Goal: Information Seeking & Learning: Learn about a topic

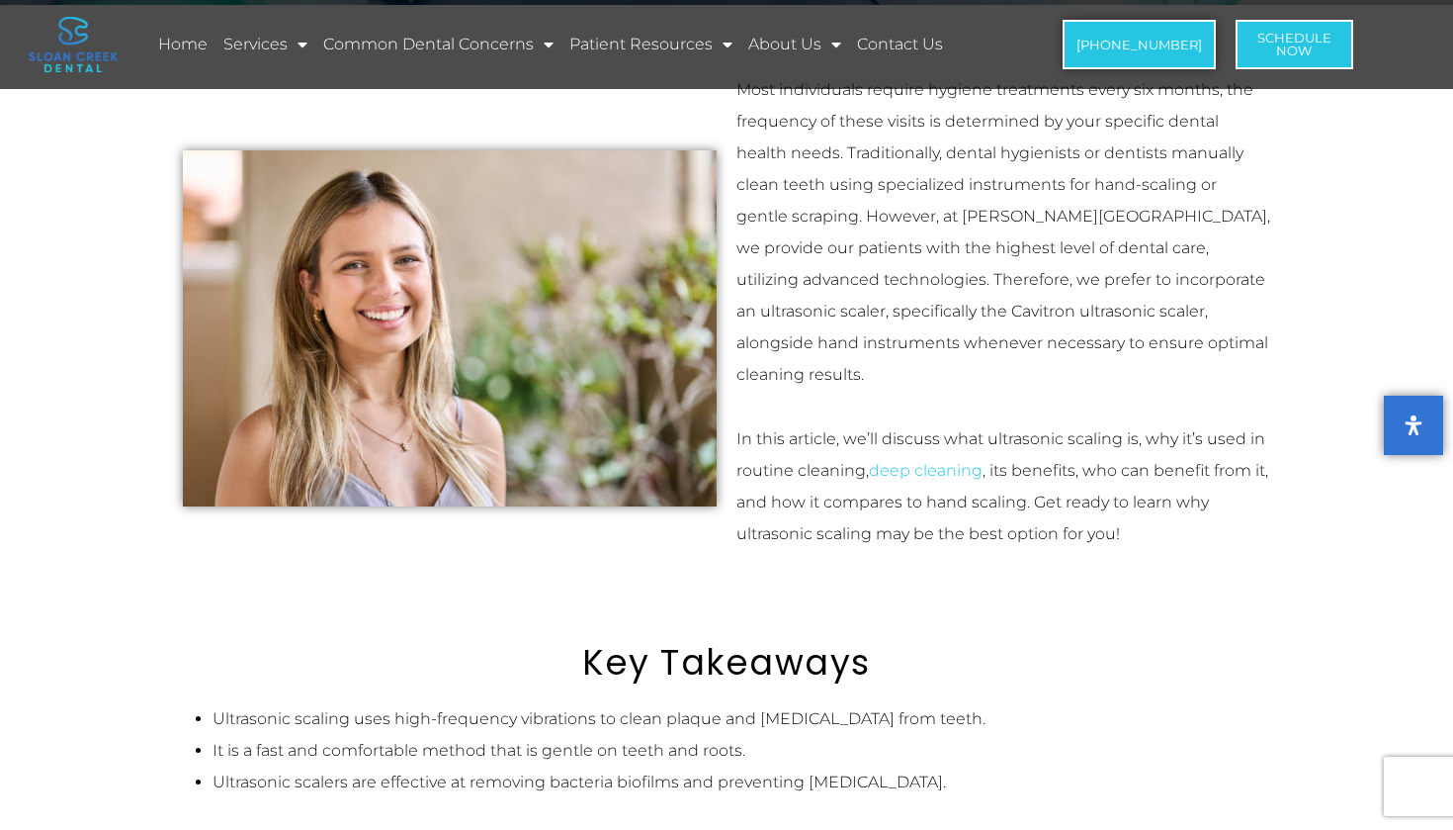
scroll to position [267, 0]
click at [1073, 592] on div "Key Takeaways" at bounding box center [726, 637] width 1107 height 91
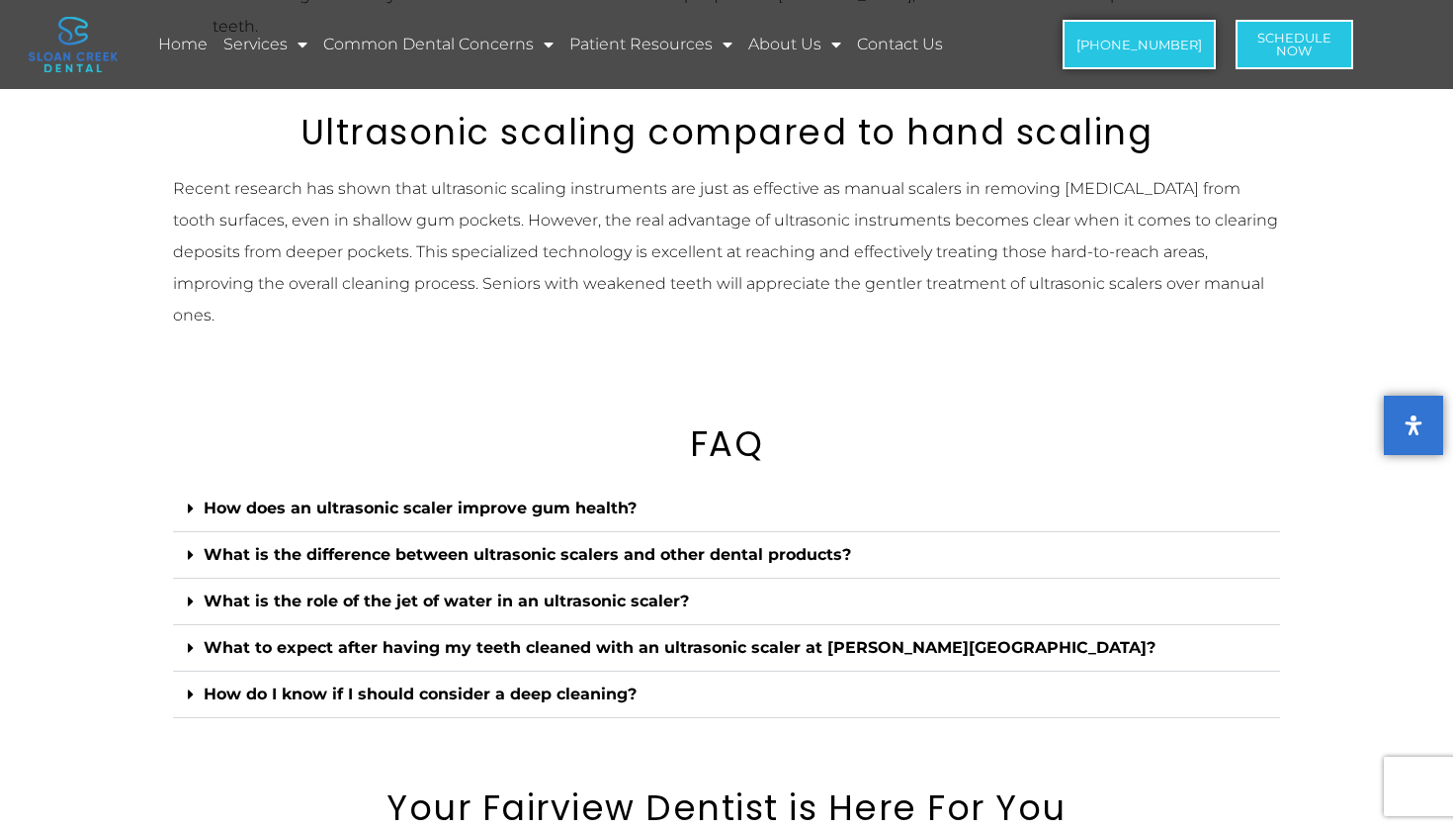
scroll to position [2471, 0]
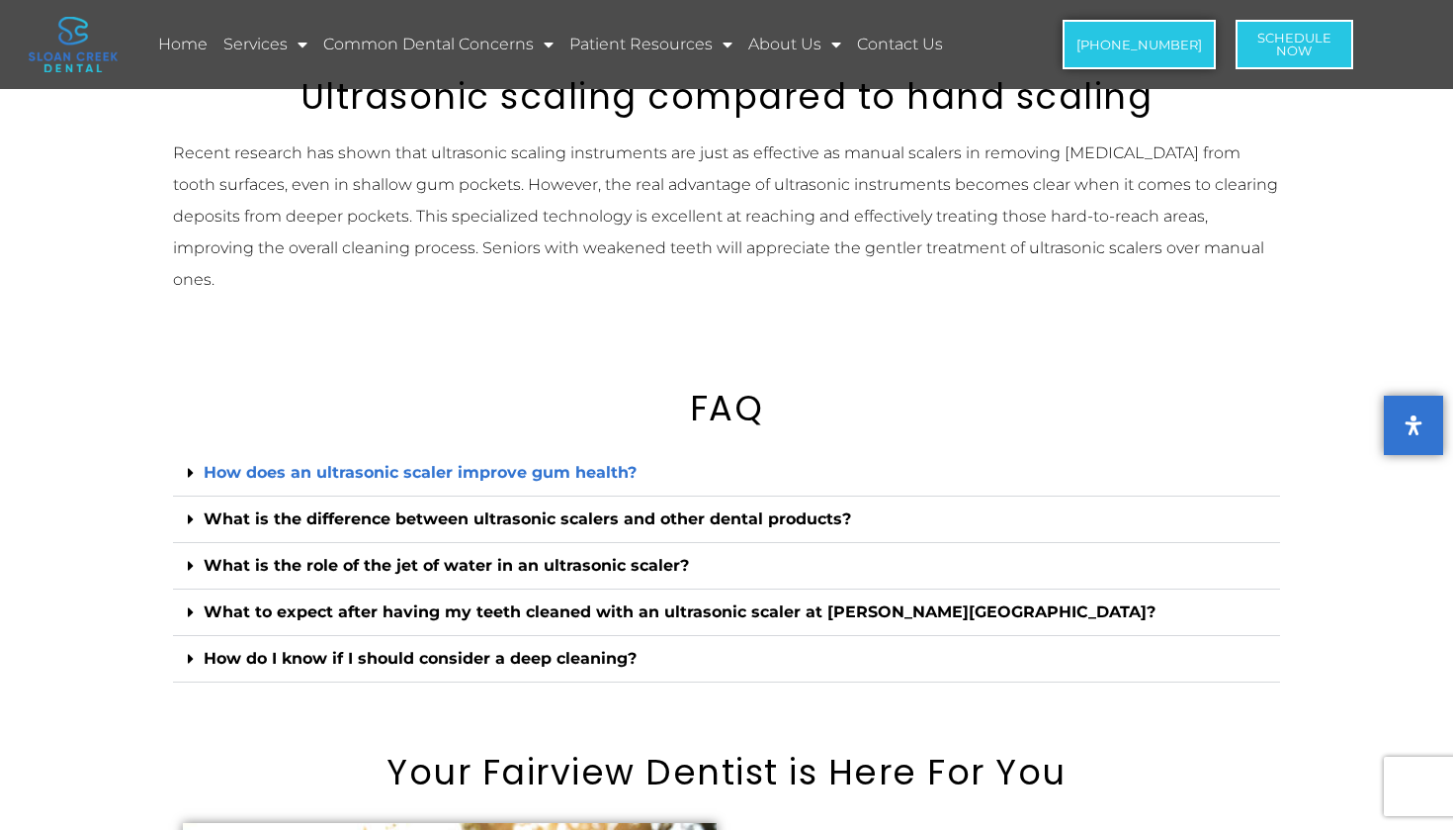
click at [608, 463] on link "How does an ultrasonic scaler improve gum health?" at bounding box center [420, 472] width 433 height 19
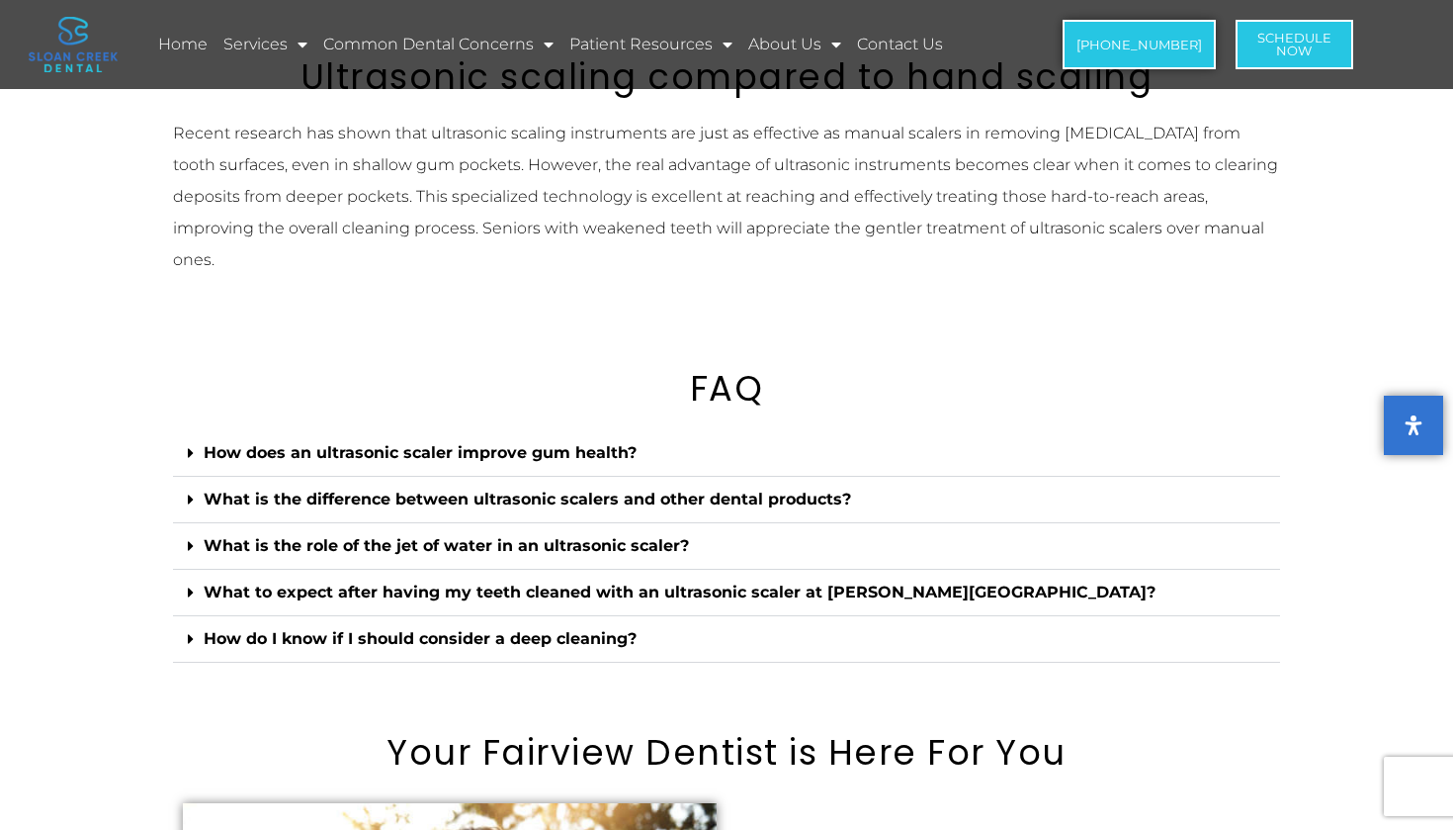
scroll to position [2489, 0]
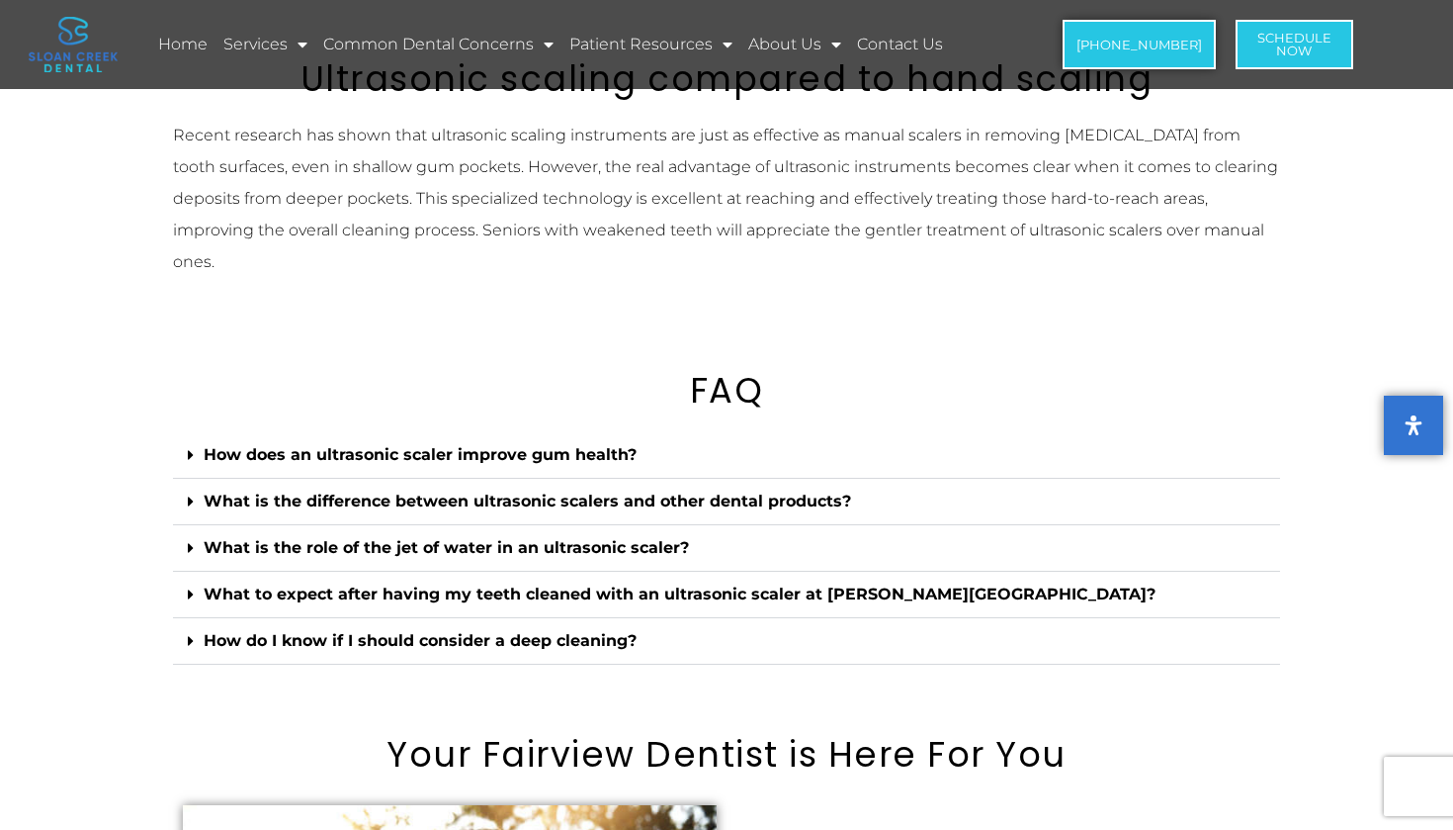
click at [610, 432] on div "How does an ultrasonic scaler improve gum health?" at bounding box center [726, 455] width 1107 height 46
click at [603, 445] on link "How does an ultrasonic scaler improve gum health?" at bounding box center [420, 454] width 433 height 19
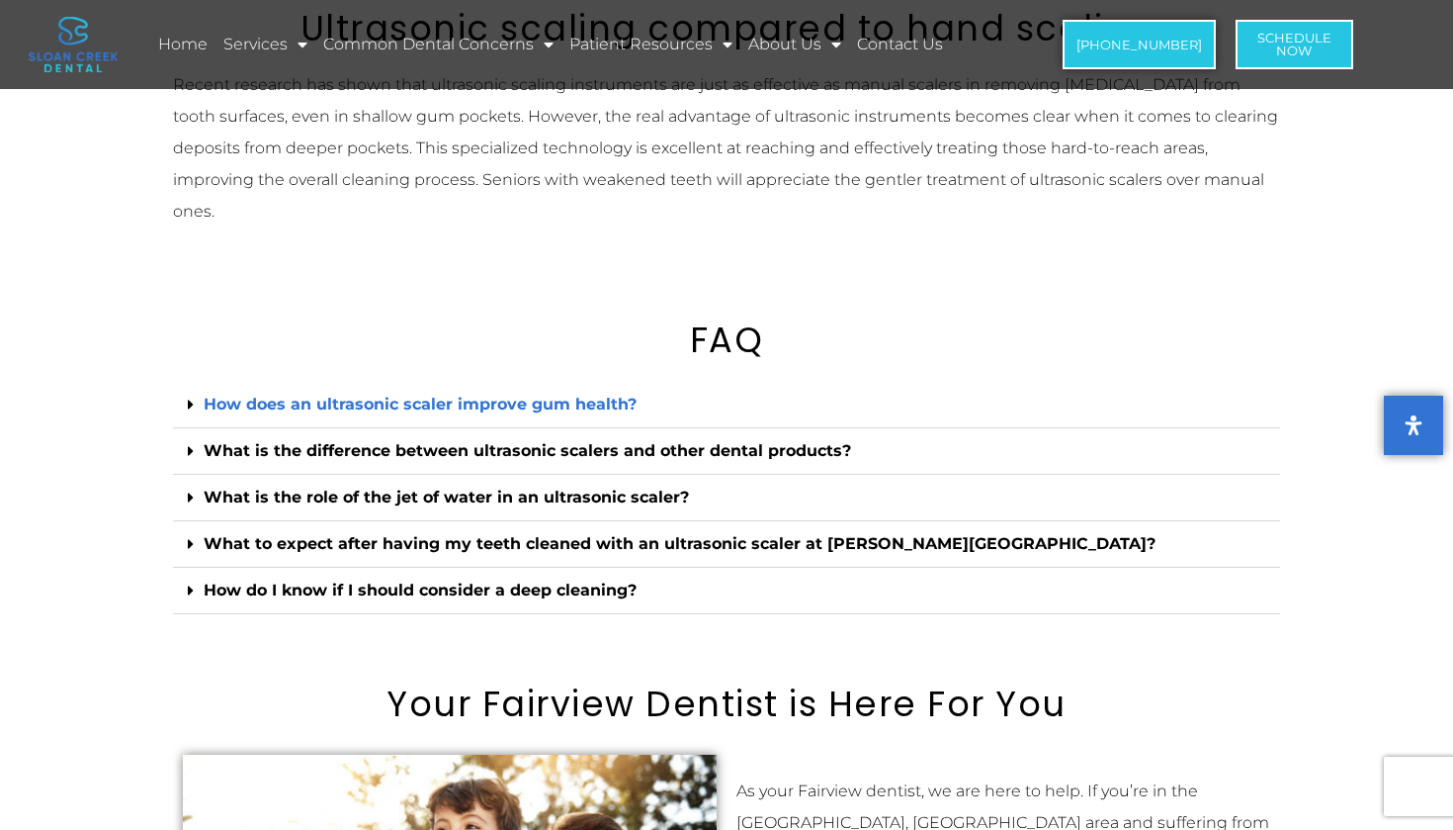
scroll to position [2538, 0]
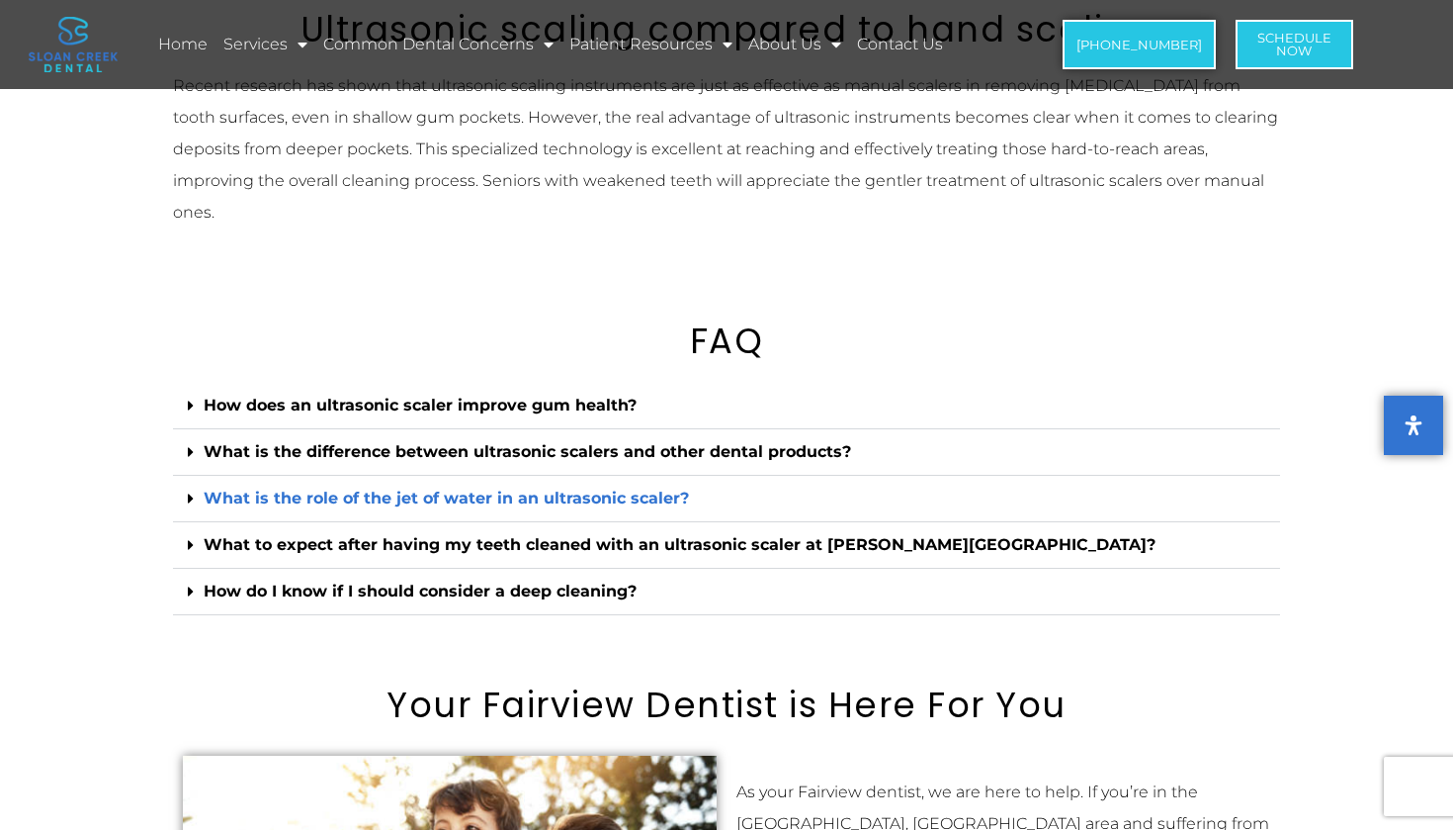
click at [609, 488] on link "What is the role of the jet of water in an ultrasonic scaler?" at bounding box center [446, 497] width 485 height 19
click at [605, 522] on div "What to expect after having my teeth cleaned with an ultrasonic scaler at [PERS…" at bounding box center [726, 545] width 1107 height 46
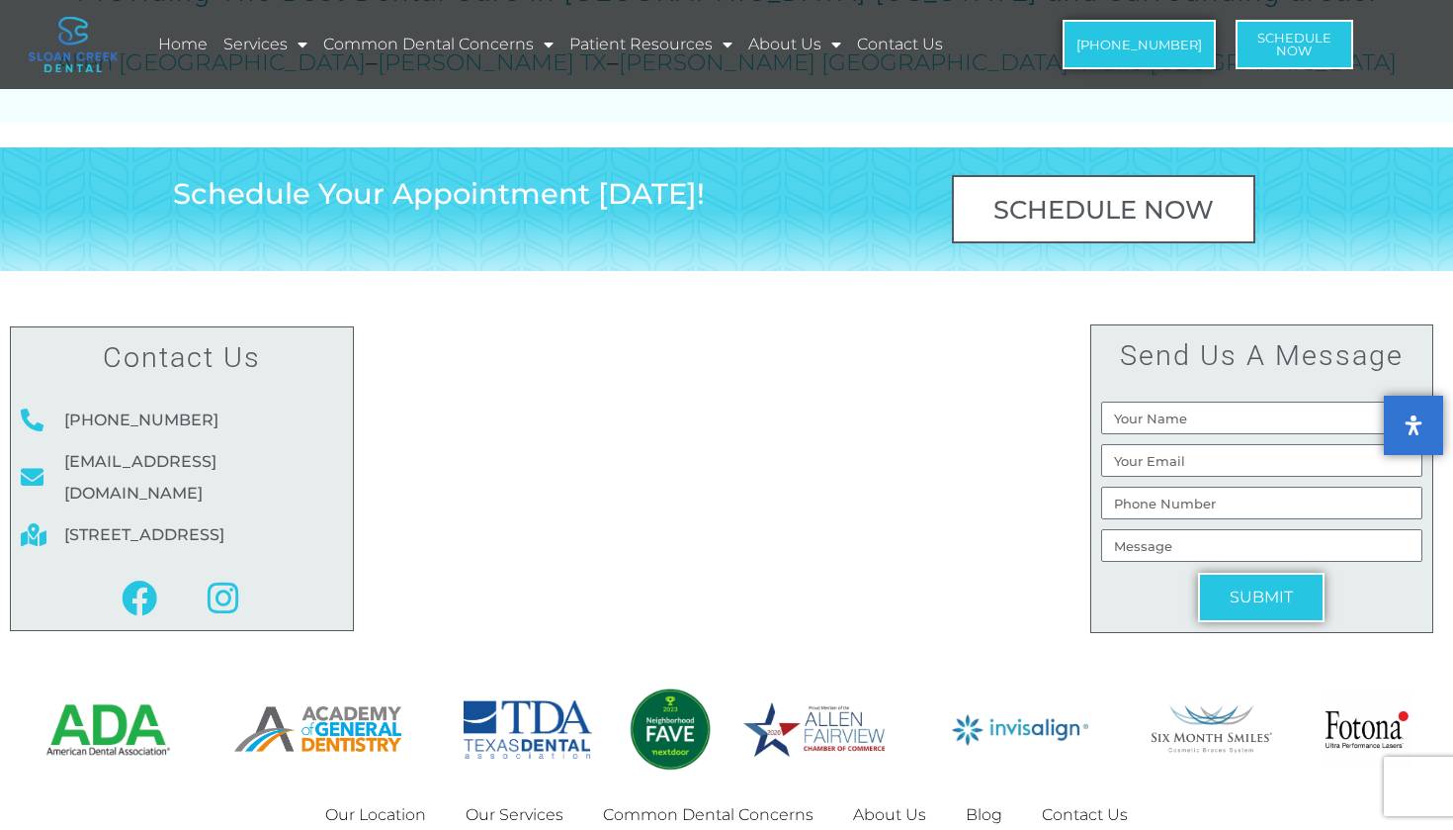
scroll to position [3701, 0]
